Goal: Transaction & Acquisition: Register for event/course

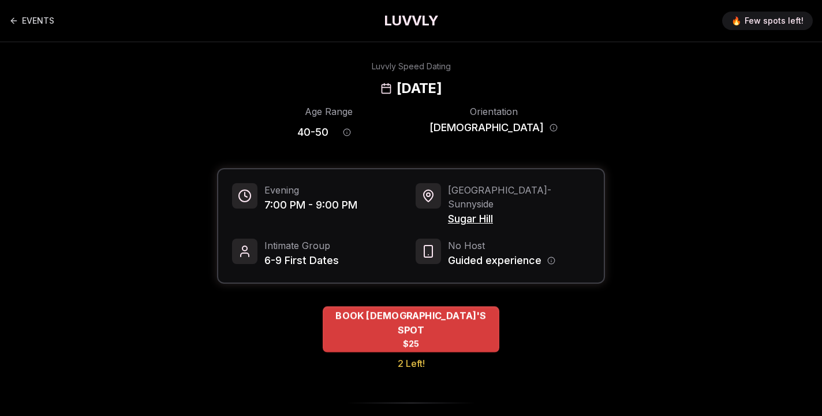
click at [490, 314] on div "BOOK [DEMOGRAPHIC_DATA]'S SPOT $25" at bounding box center [411, 329] width 177 height 46
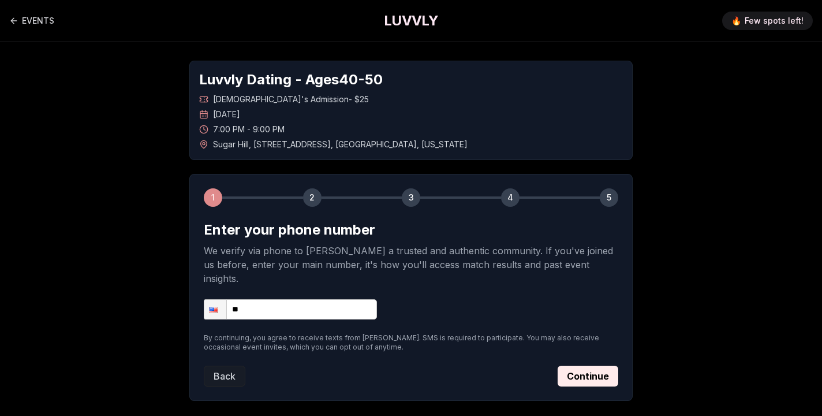
click at [308, 299] on input "**" at bounding box center [290, 309] width 173 height 20
type input "**********"
click at [579, 366] on button "Continue" at bounding box center [588, 376] width 61 height 21
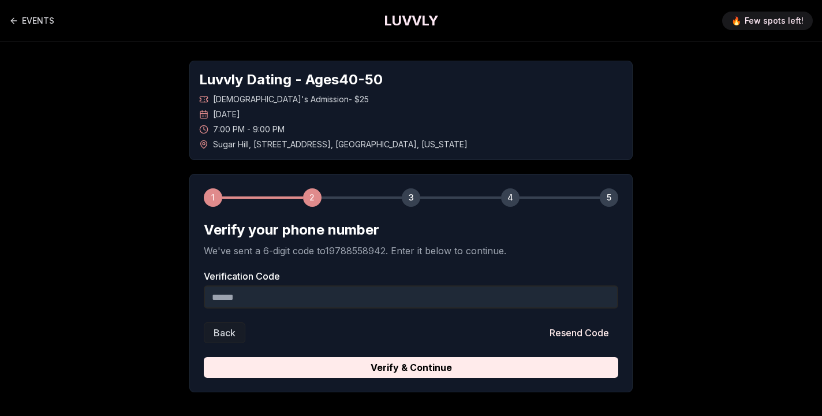
click at [341, 299] on input "Verification Code" at bounding box center [411, 296] width 415 height 23
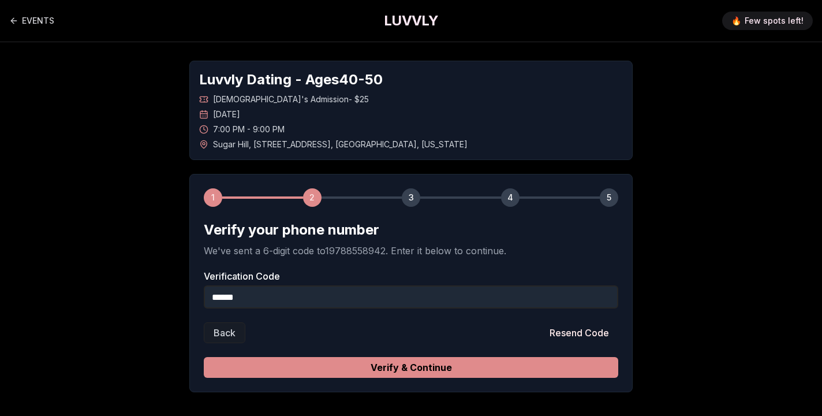
type input "******"
click at [427, 366] on button "Verify & Continue" at bounding box center [411, 367] width 415 height 21
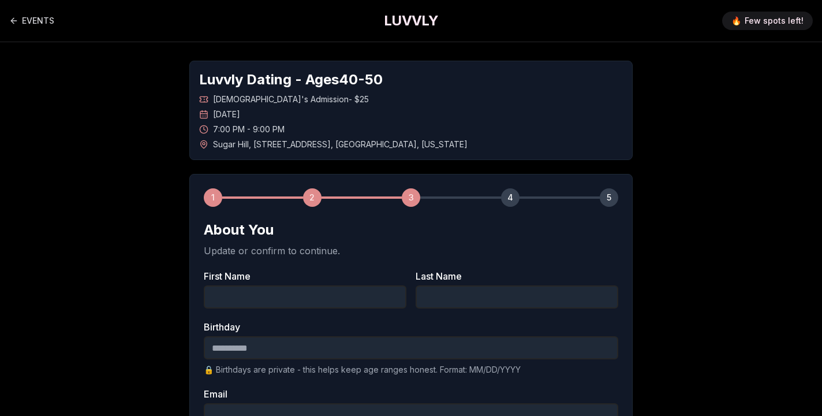
click at [330, 302] on input "First Name" at bounding box center [305, 296] width 203 height 23
type input "*******"
type input "********"
click at [239, 350] on input "Birthday" at bounding box center [411, 347] width 415 height 23
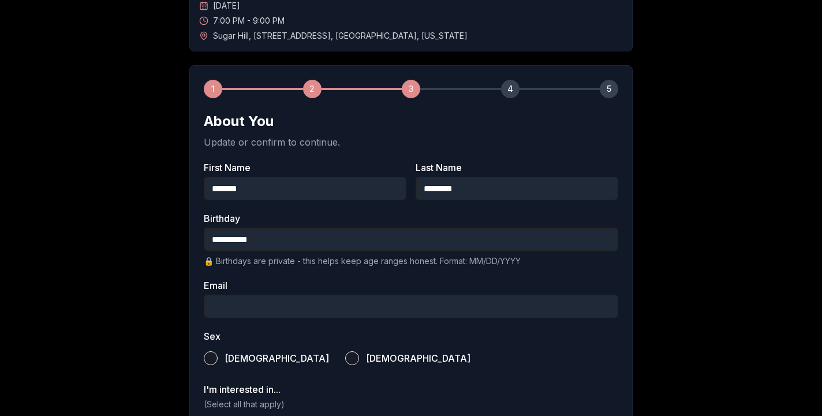
scroll to position [124, 0]
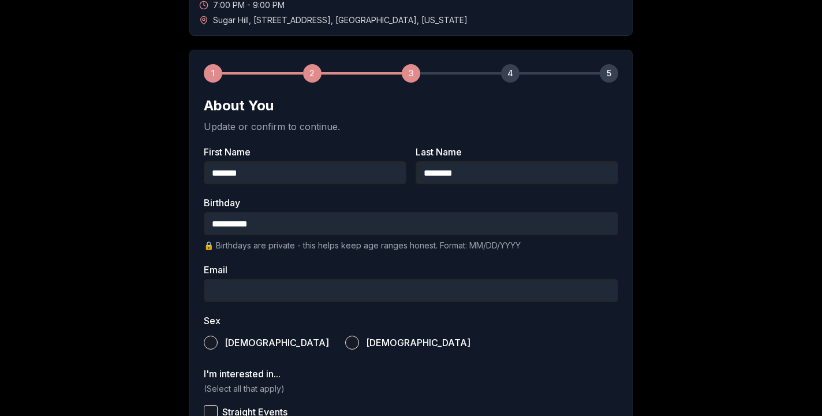
type input "**********"
click at [239, 294] on input "Email" at bounding box center [411, 290] width 415 height 23
type input "**********"
click at [345, 344] on button "[DEMOGRAPHIC_DATA]" at bounding box center [352, 343] width 14 height 14
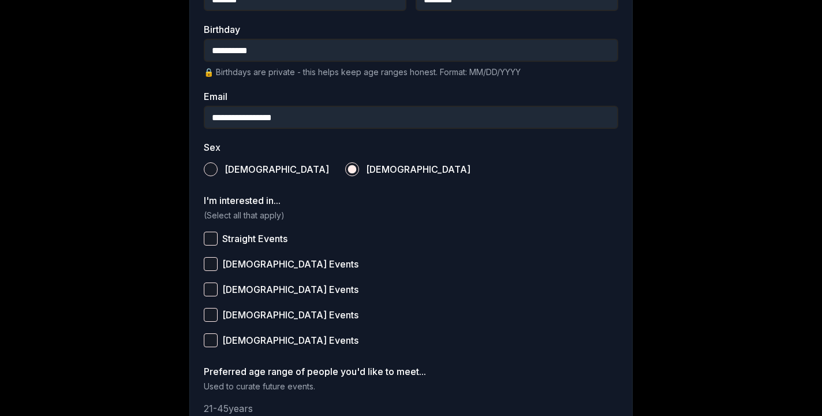
scroll to position [303, 0]
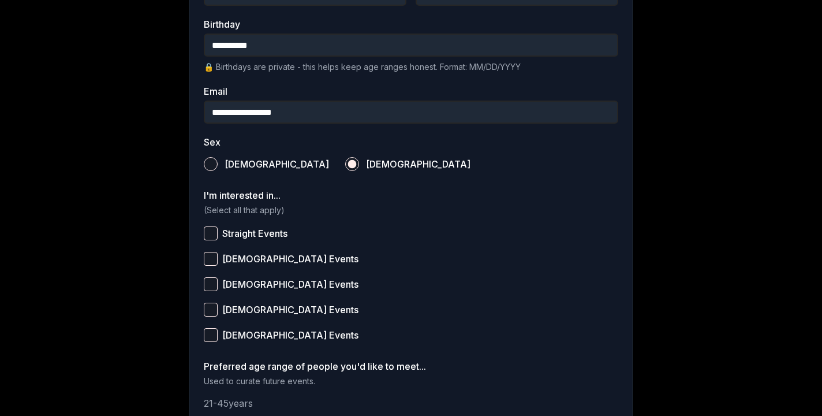
click at [211, 260] on button "[DEMOGRAPHIC_DATA] Events" at bounding box center [211, 259] width 14 height 14
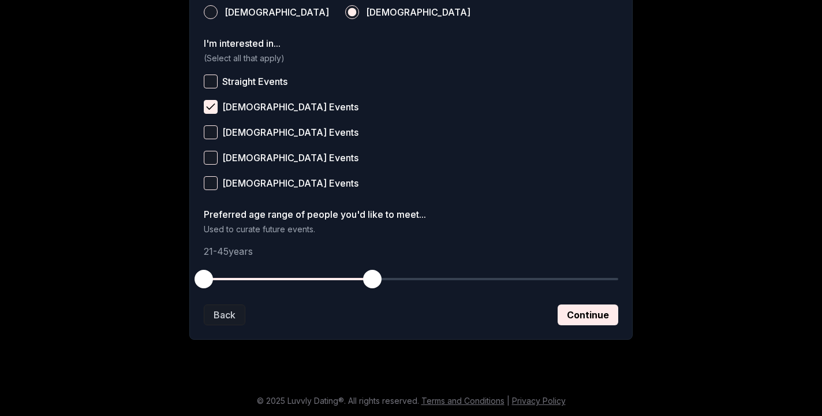
scroll to position [455, 0]
drag, startPoint x: 202, startPoint y: 283, endPoint x: 300, endPoint y: 290, distance: 97.9
click at [300, 290] on button "button" at bounding box center [301, 278] width 25 height 25
drag, startPoint x: 374, startPoint y: 282, endPoint x: 405, endPoint y: 277, distance: 31.6
click at [405, 277] on span "button" at bounding box center [408, 279] width 18 height 18
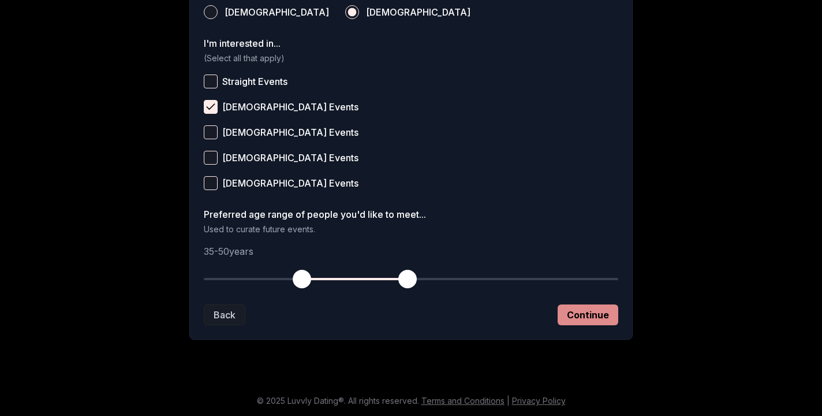
click at [574, 314] on button "Continue" at bounding box center [588, 314] width 61 height 21
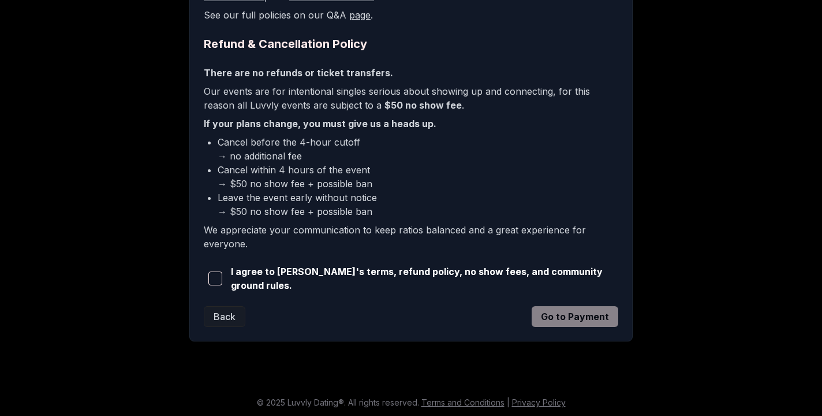
scroll to position [267, 0]
click at [218, 279] on span "button" at bounding box center [216, 279] width 14 height 14
click at [578, 317] on button "Go to Payment" at bounding box center [575, 317] width 87 height 21
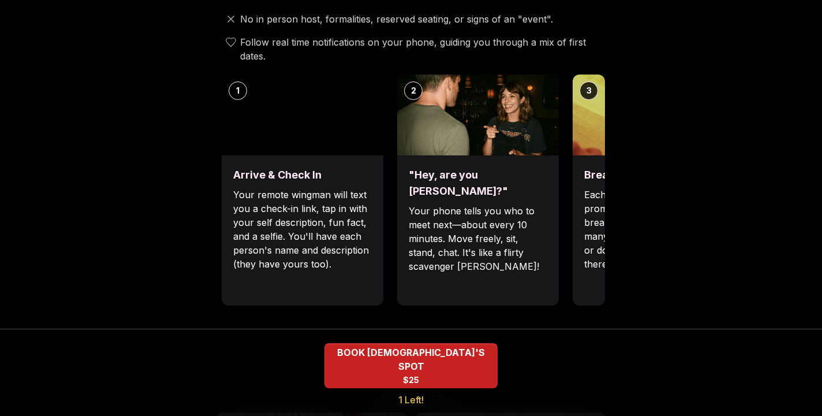
scroll to position [463, 0]
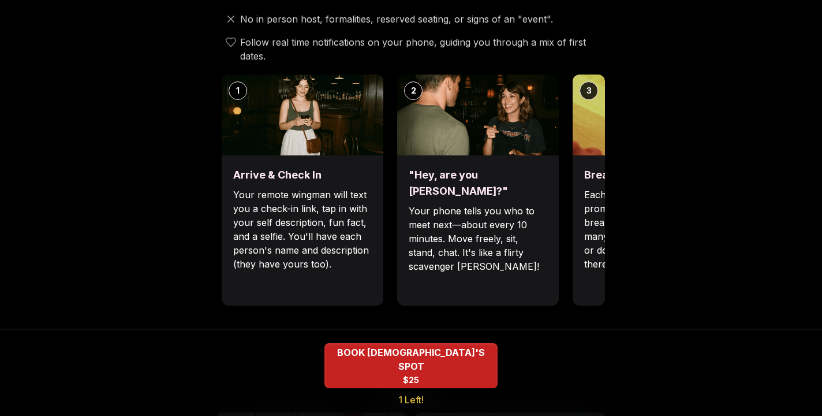
click at [347, 247] on div "Arrive & Check In Your remote wingman will text you a check-in link, tap in wit…" at bounding box center [303, 230] width 162 height 150
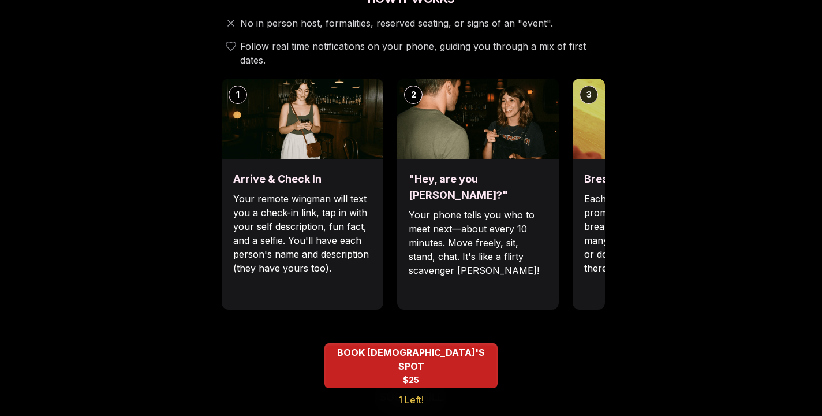
scroll to position [459, 0]
click at [718, 161] on div "Luvvly Speed Dating [DATE] Age Range 40 - 50 Orientation [DEMOGRAPHIC_DATA] Eve…" at bounding box center [411, 326] width 790 height 1448
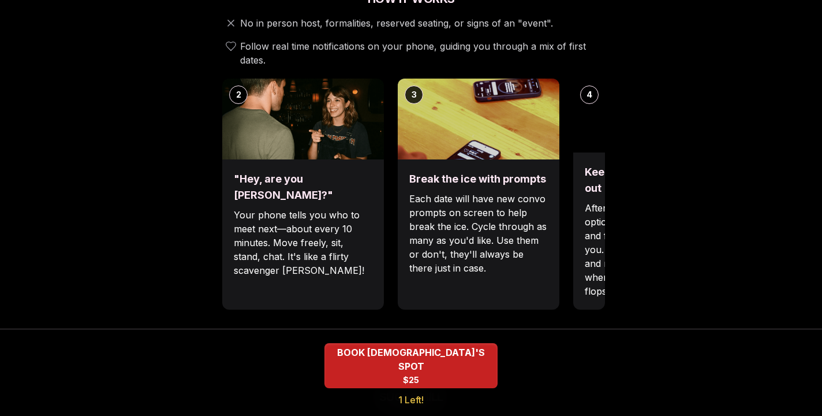
click at [413, 112] on img at bounding box center [479, 119] width 162 height 81
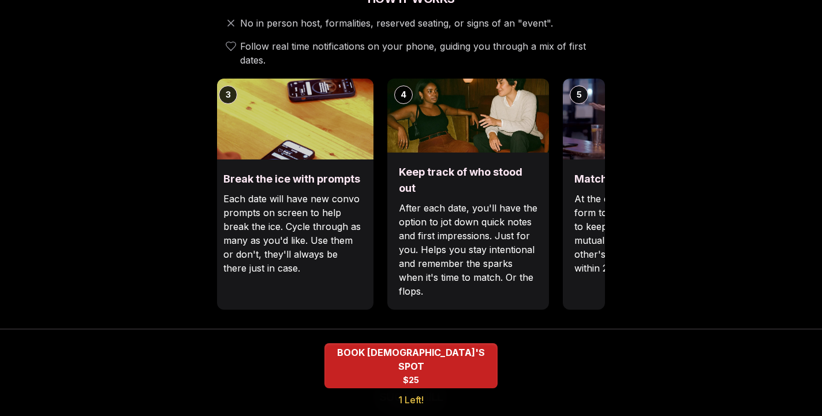
click at [323, 110] on img at bounding box center [293, 119] width 162 height 81
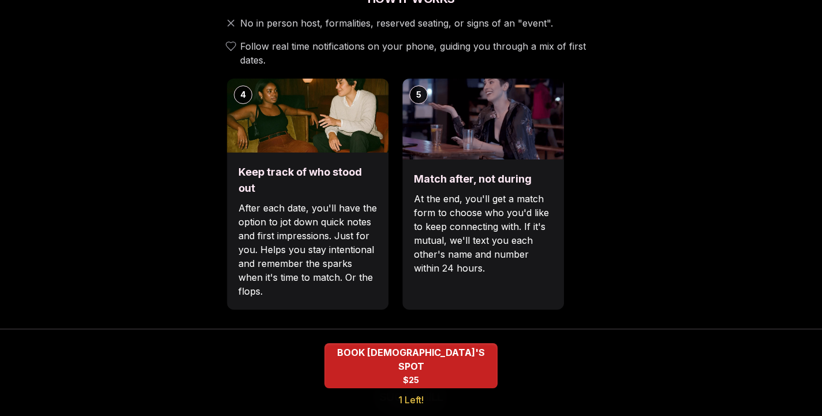
click at [311, 115] on img at bounding box center [308, 116] width 162 height 74
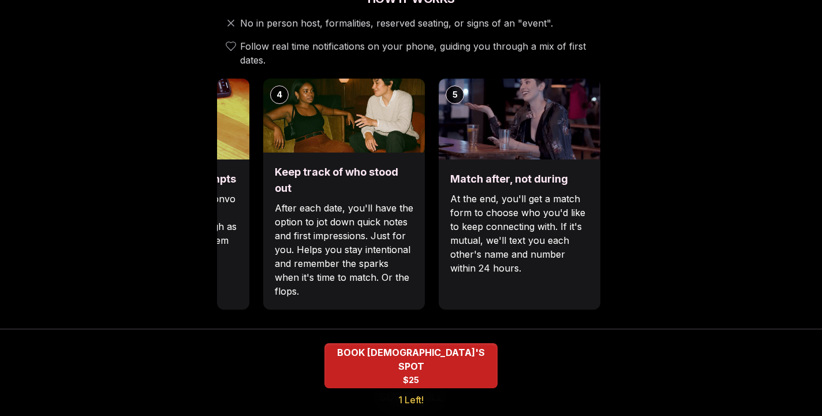
click at [439, 120] on img at bounding box center [520, 119] width 162 height 81
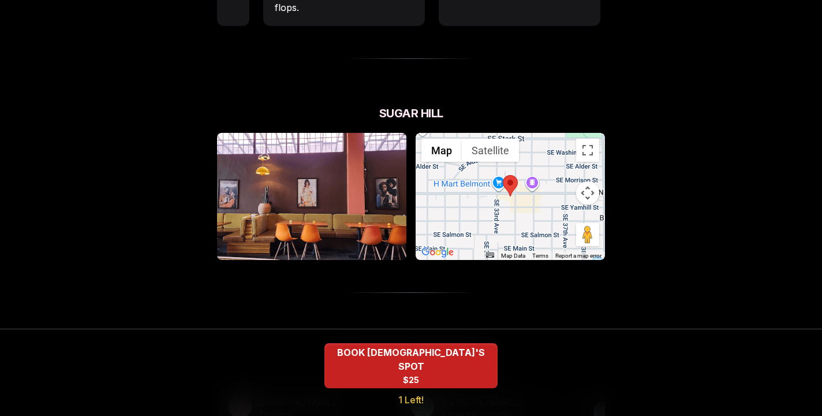
scroll to position [743, 0]
